Goal: Check status: Check status

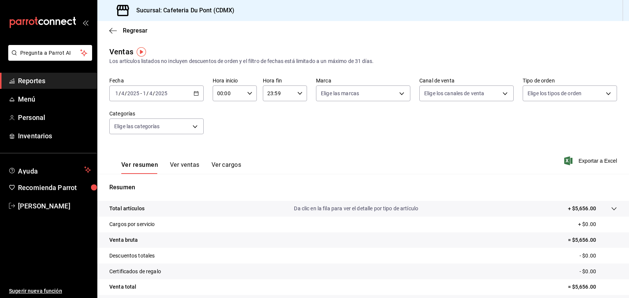
click at [167, 98] on div "2025-04-01 1 / 4 / 2025 - 2025-04-01 1 / 4 / 2025" at bounding box center [156, 93] width 94 height 16
click at [166, 119] on span "Hoy" at bounding box center [145, 116] width 58 height 8
click at [187, 158] on div "Ver resumen Ver ventas Ver cargos" at bounding box center [175, 163] width 132 height 22
click at [190, 167] on button "Ver ventas" at bounding box center [185, 167] width 30 height 13
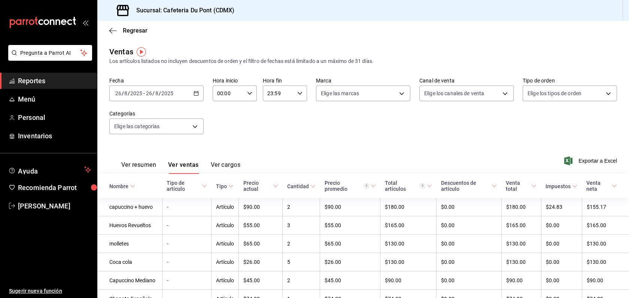
click at [278, 146] on div "Ver resumen Ver ventas Ver cargos Exportar a Excel" at bounding box center [363, 158] width 532 height 31
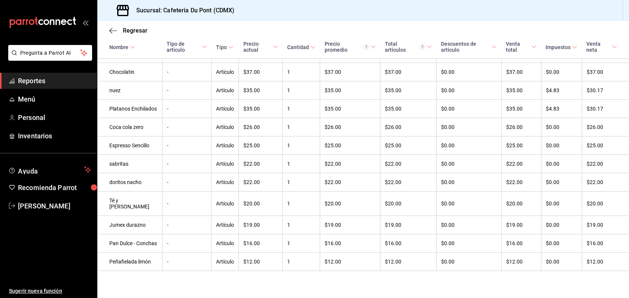
scroll to position [312, 0]
